Goal: Task Accomplishment & Management: Manage account settings

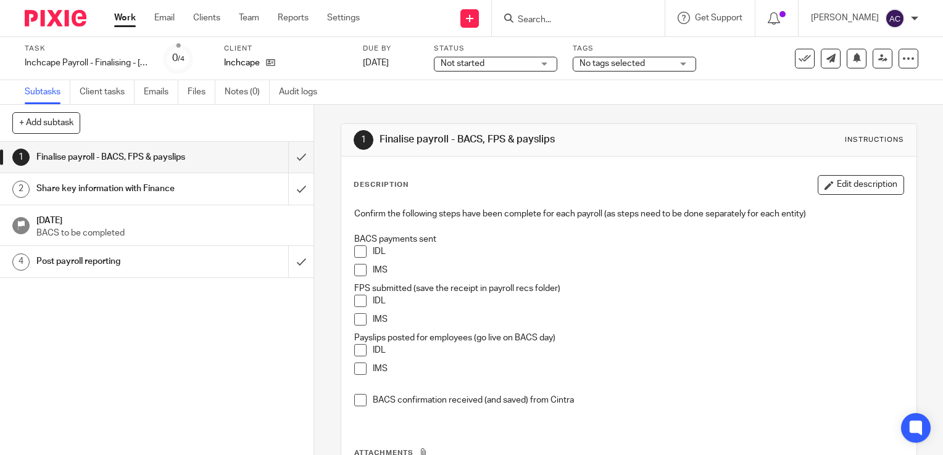
click at [126, 20] on link "Work" at bounding box center [125, 18] width 22 height 12
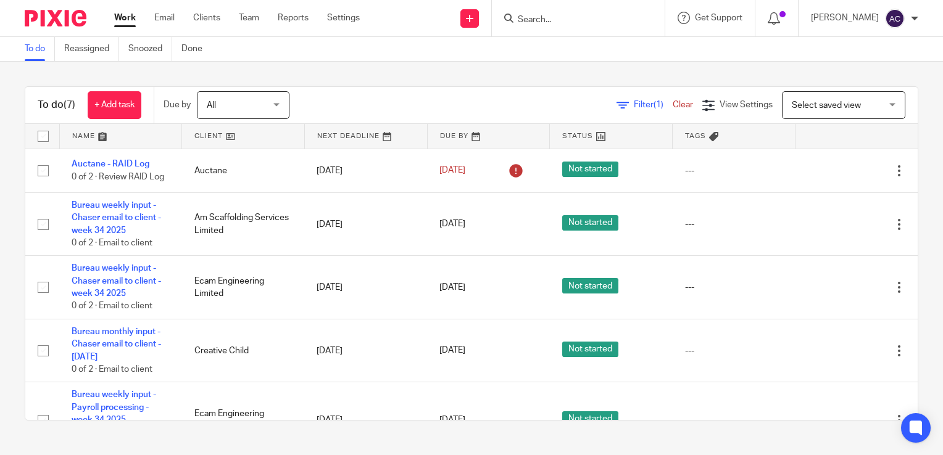
click at [41, 138] on input "checkbox" at bounding box center [42, 136] width 23 height 23
checkbox input "true"
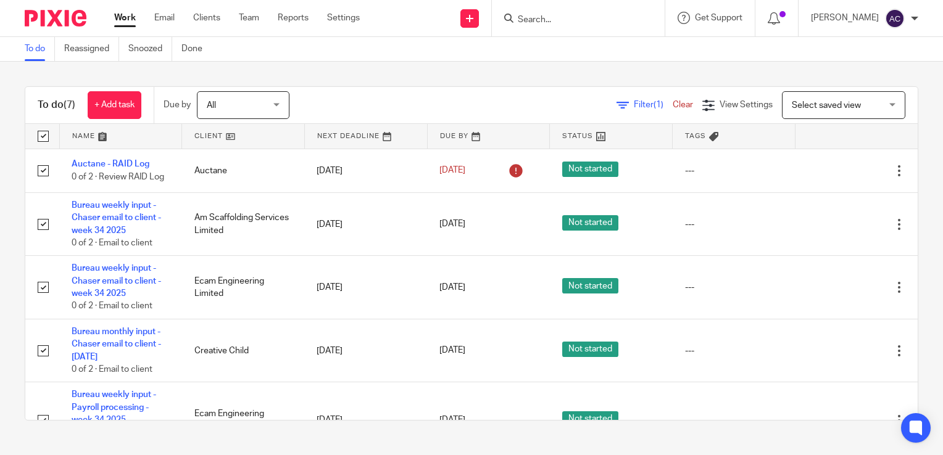
checkbox input "true"
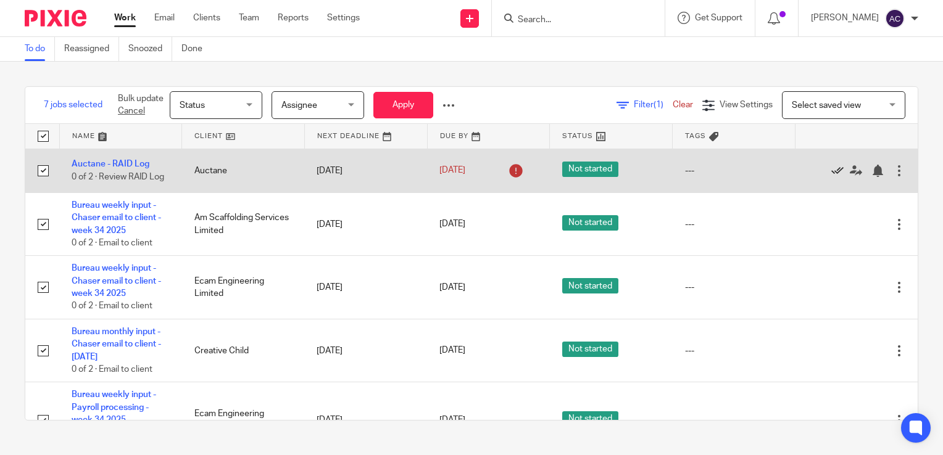
click at [831, 170] on icon at bounding box center [837, 171] width 12 height 12
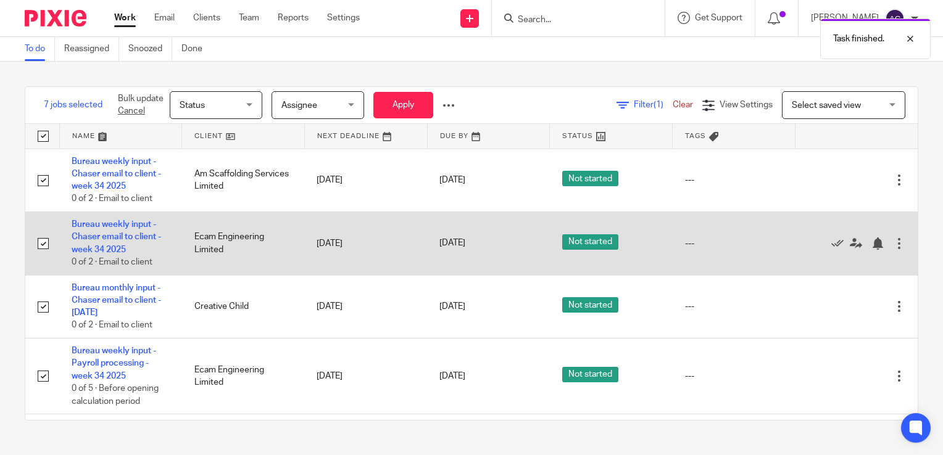
scroll to position [147, 0]
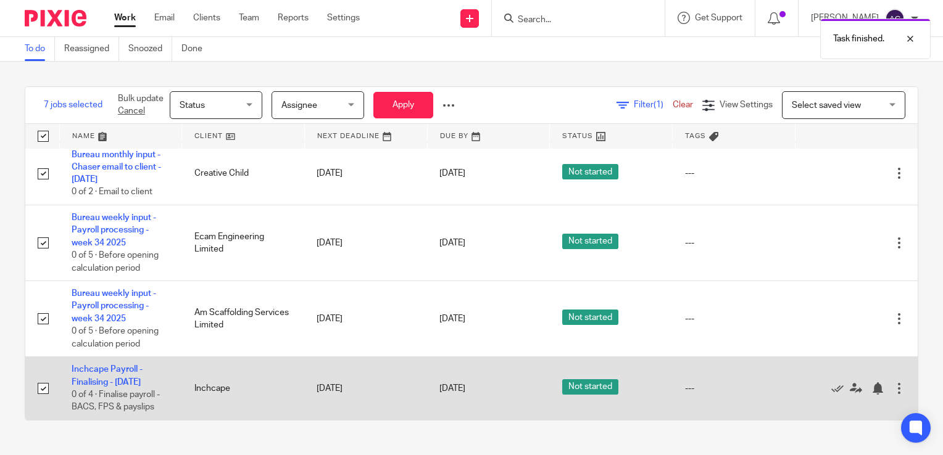
click at [45, 384] on input "checkbox" at bounding box center [42, 388] width 23 height 23
checkbox input "false"
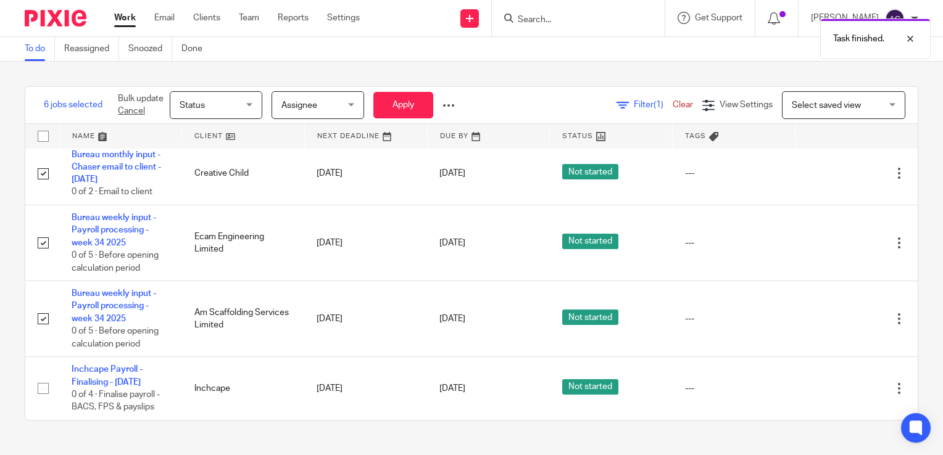
click at [305, 102] on span "Assignee" at bounding box center [299, 105] width 36 height 9
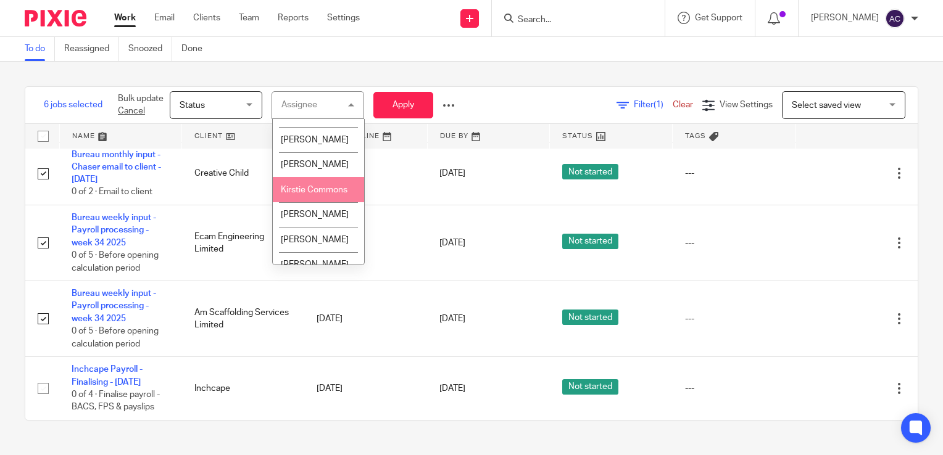
scroll to position [189, 0]
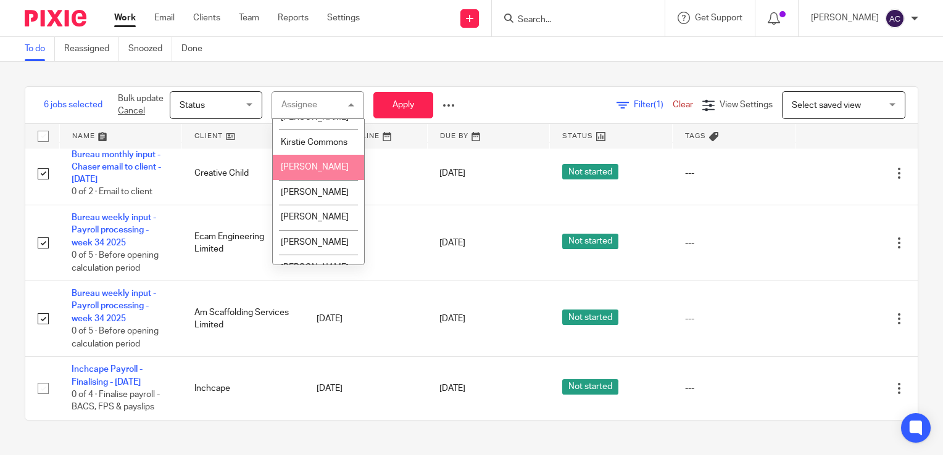
click at [310, 180] on li "Lauren Ruffles" at bounding box center [318, 167] width 91 height 25
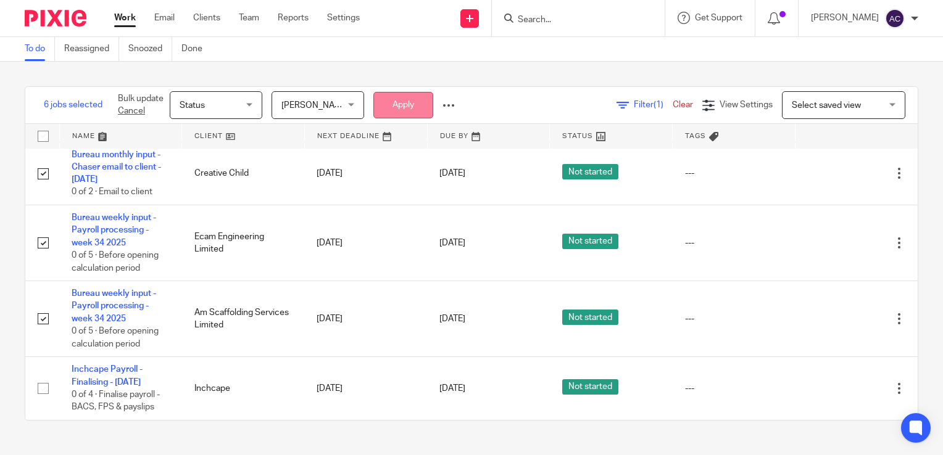
click at [409, 94] on button "Apply" at bounding box center [403, 105] width 60 height 27
